Goal: Task Accomplishment & Management: Use online tool/utility

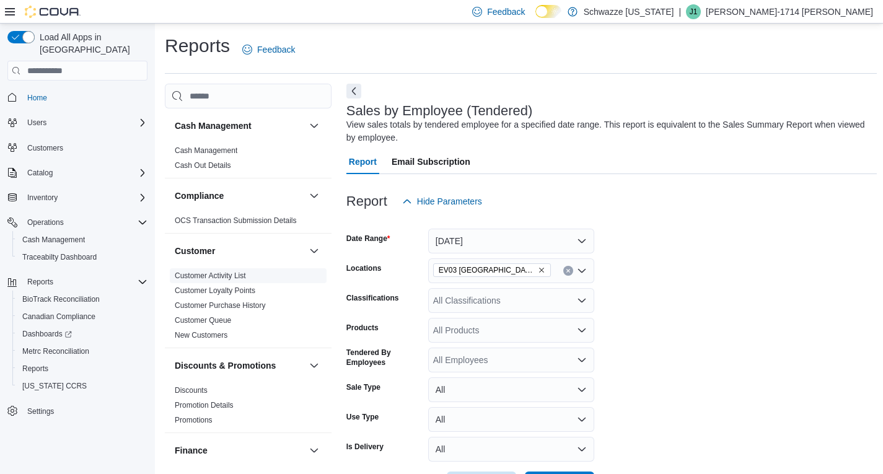
scroll to position [20, 0]
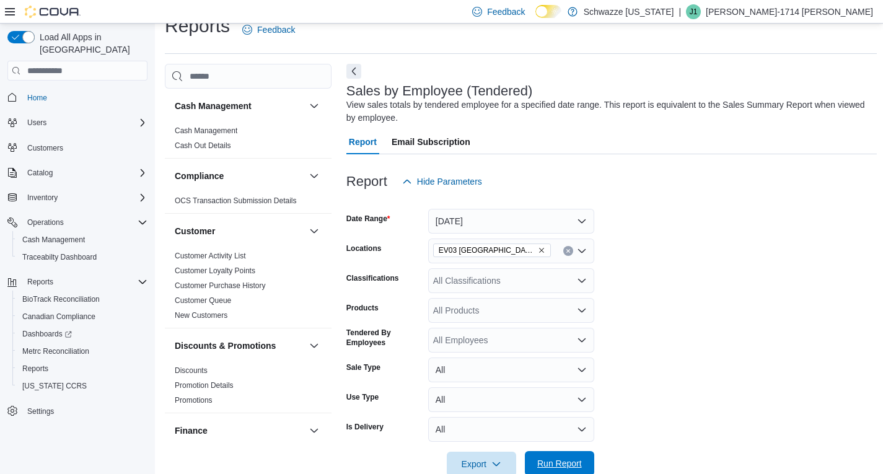
click at [556, 460] on span "Run Report" at bounding box center [559, 463] width 45 height 12
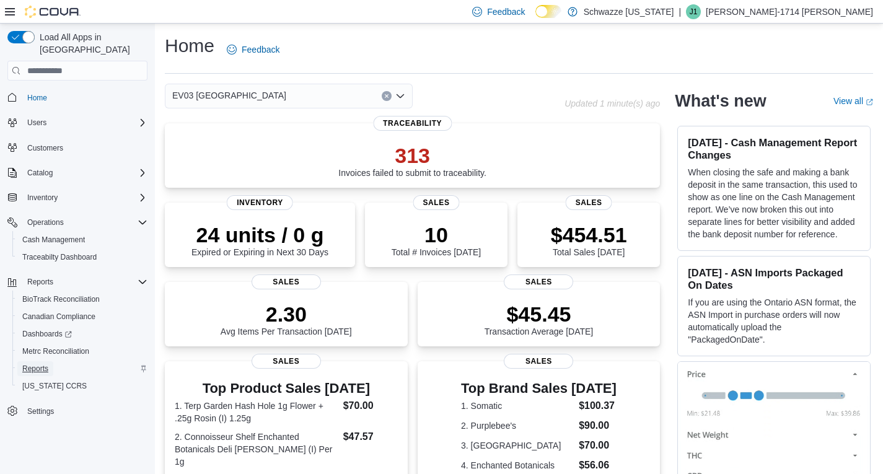
click at [44, 364] on span "Reports" at bounding box center [35, 369] width 26 height 10
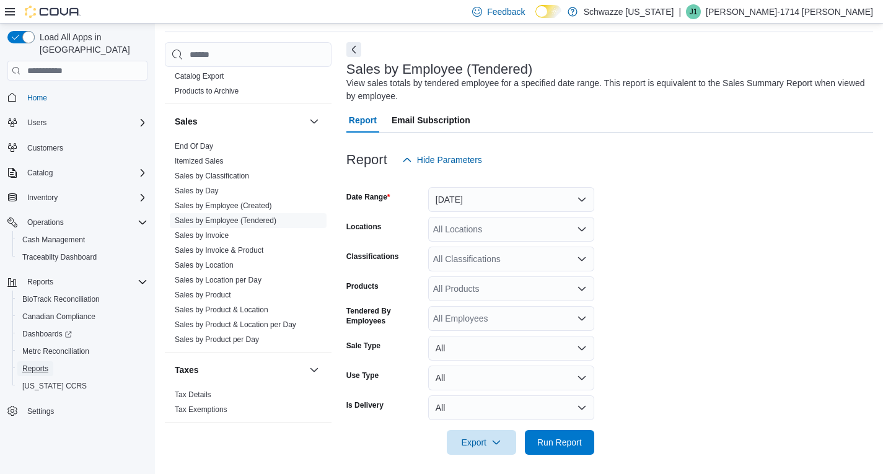
scroll to position [836, 0]
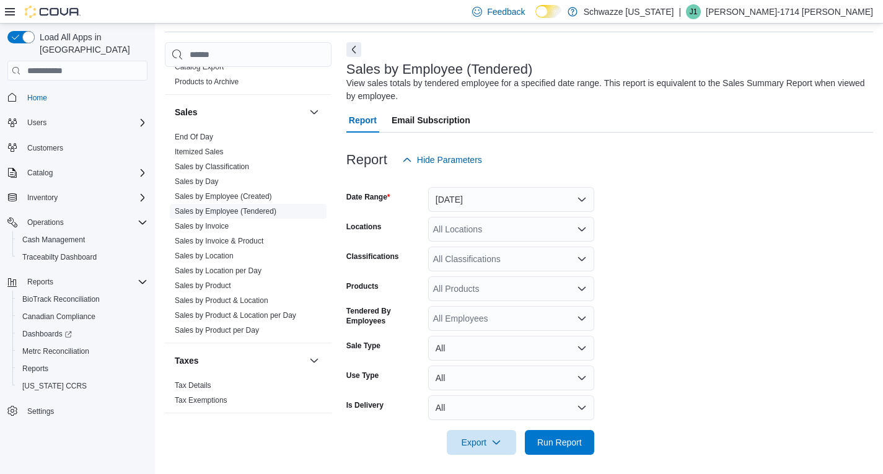
click at [246, 210] on link "Sales by Employee (Tendered)" at bounding box center [226, 211] width 102 height 9
click at [565, 200] on button "[DATE]" at bounding box center [511, 199] width 166 height 25
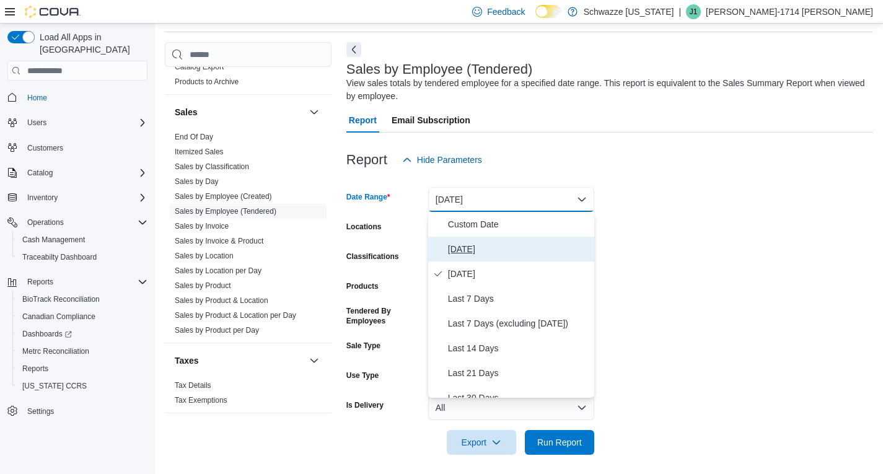
click at [498, 247] on span "[DATE]" at bounding box center [518, 249] width 141 height 15
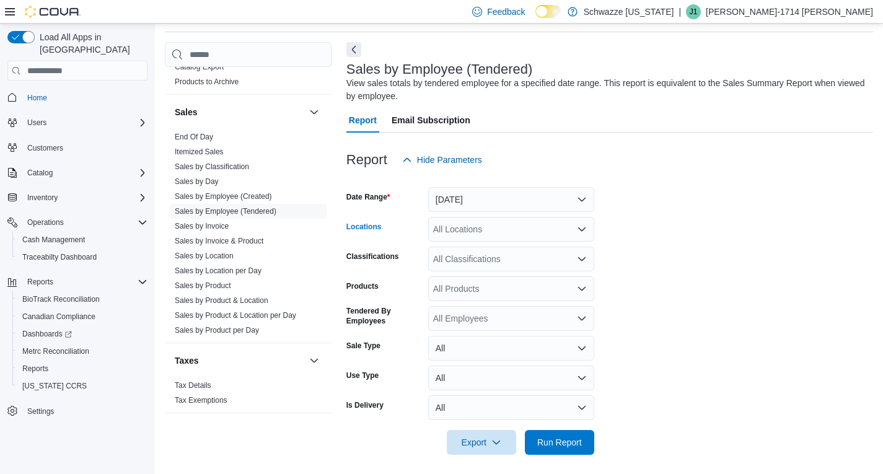
click at [497, 233] on div "All Locations" at bounding box center [511, 229] width 166 height 25
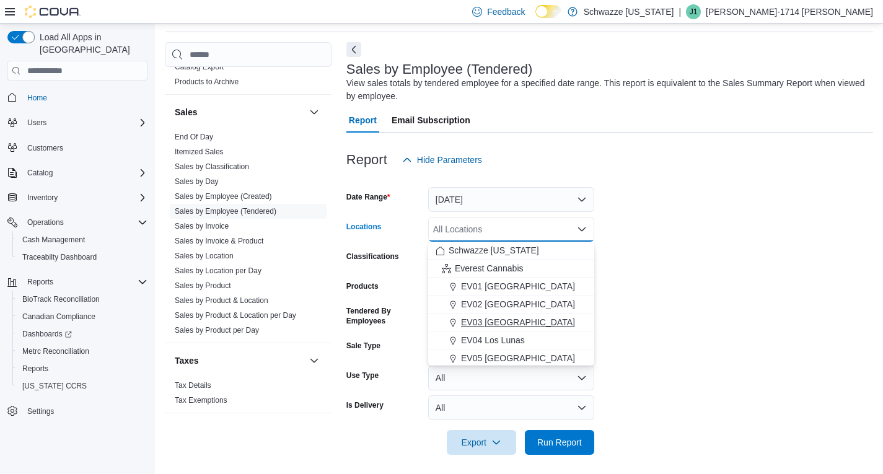
click at [542, 325] on div "EV03 [GEOGRAPHIC_DATA]" at bounding box center [511, 322] width 151 height 12
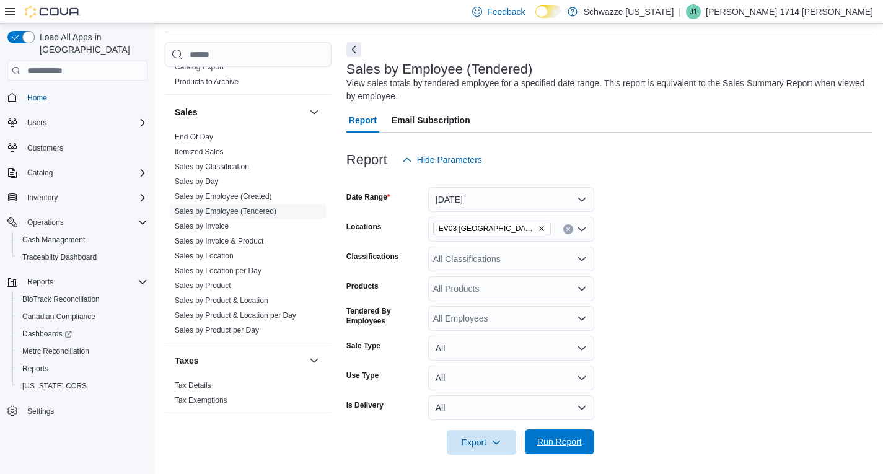
click at [558, 434] on span "Run Report" at bounding box center [559, 441] width 55 height 25
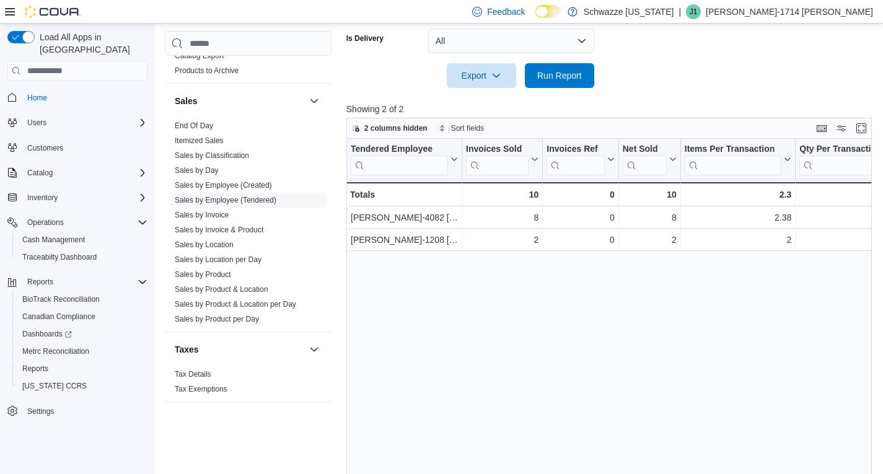
scroll to position [441, 0]
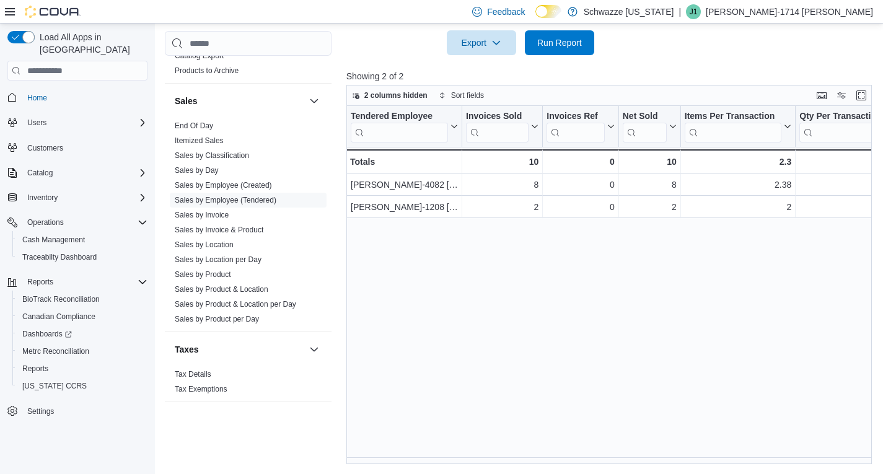
click at [603, 377] on div "Tendered Employee Click to view column header actions Invoices Sold Click to vi…" at bounding box center [611, 285] width 531 height 358
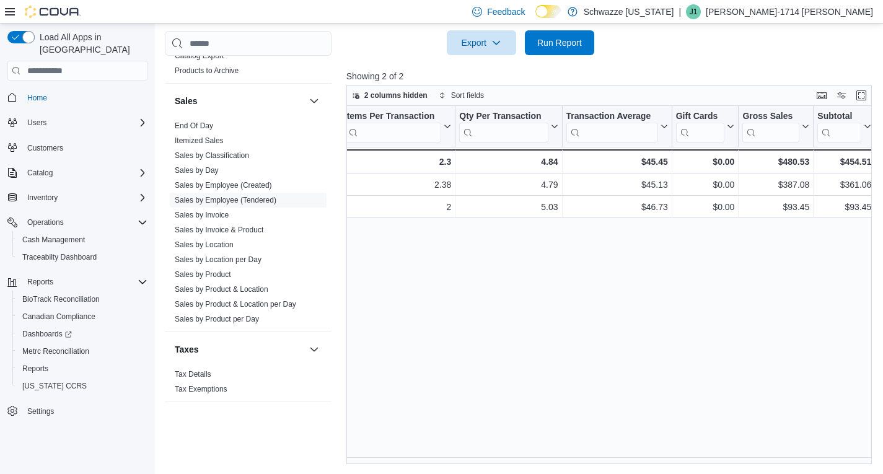
scroll to position [0, 0]
